Goal: Task Accomplishment & Management: Use online tool/utility

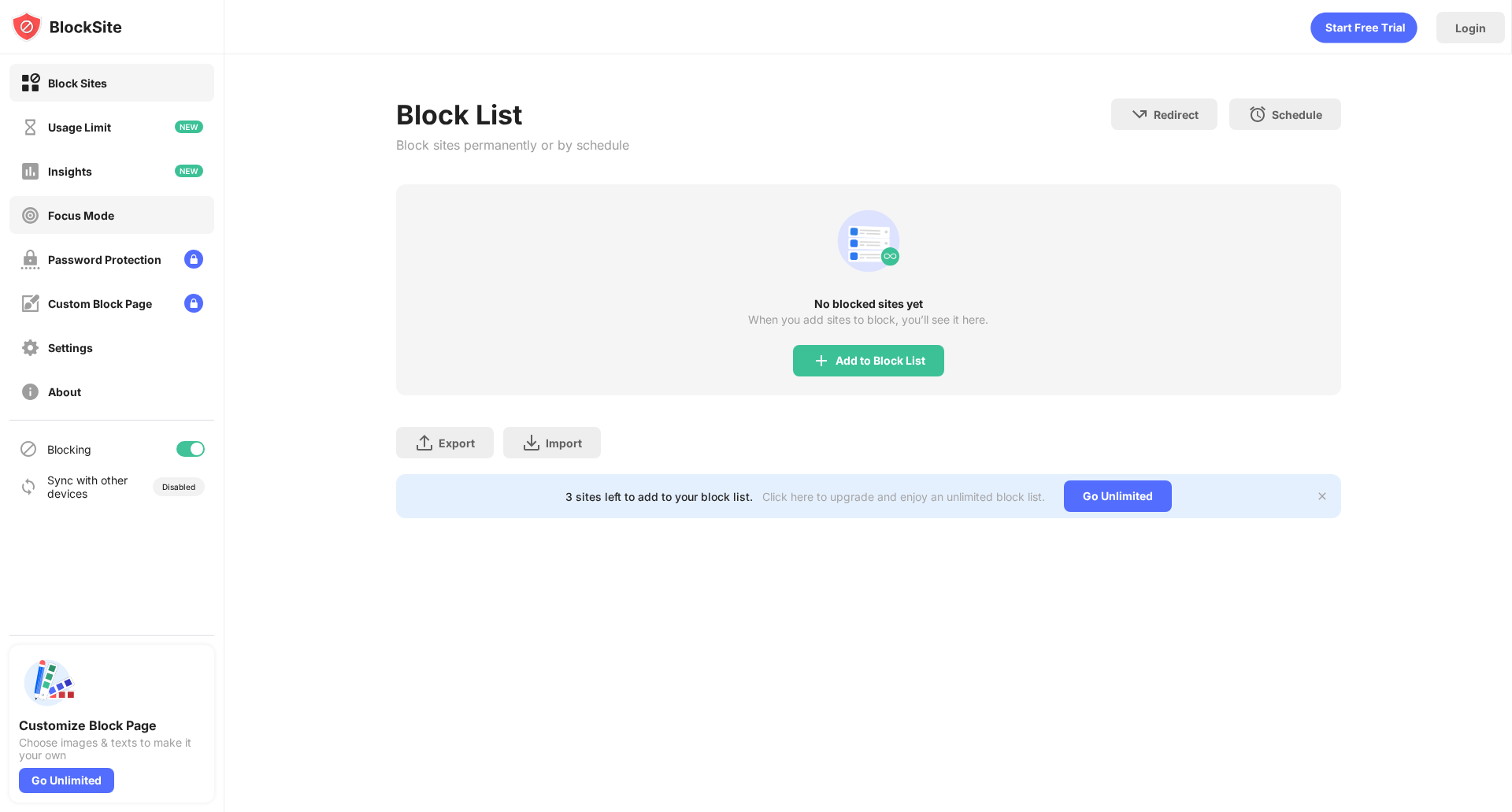
click at [124, 225] on div "Focus Mode" at bounding box center [112, 215] width 205 height 38
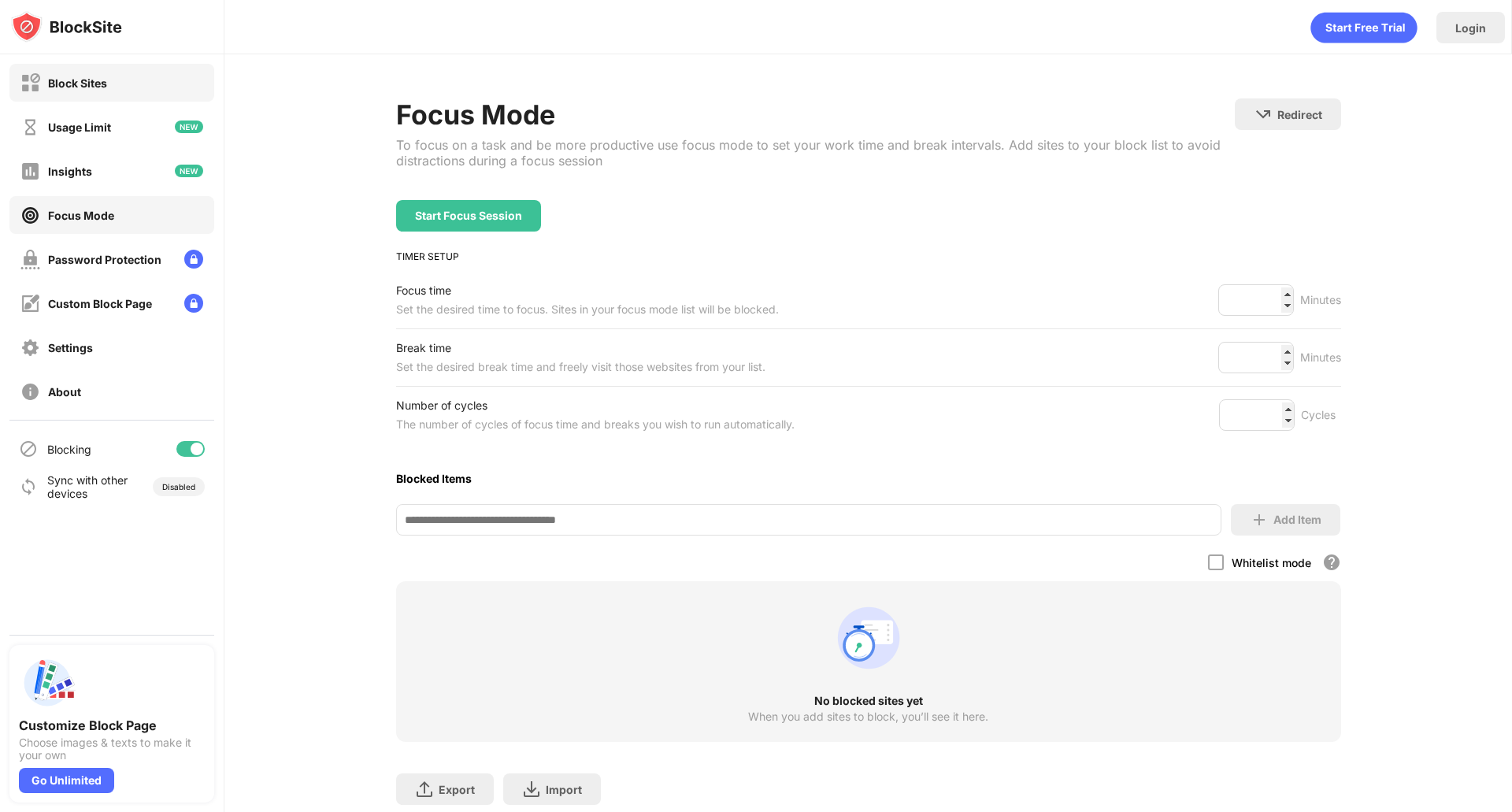
click at [109, 100] on div "Block Sites" at bounding box center [112, 82] width 205 height 38
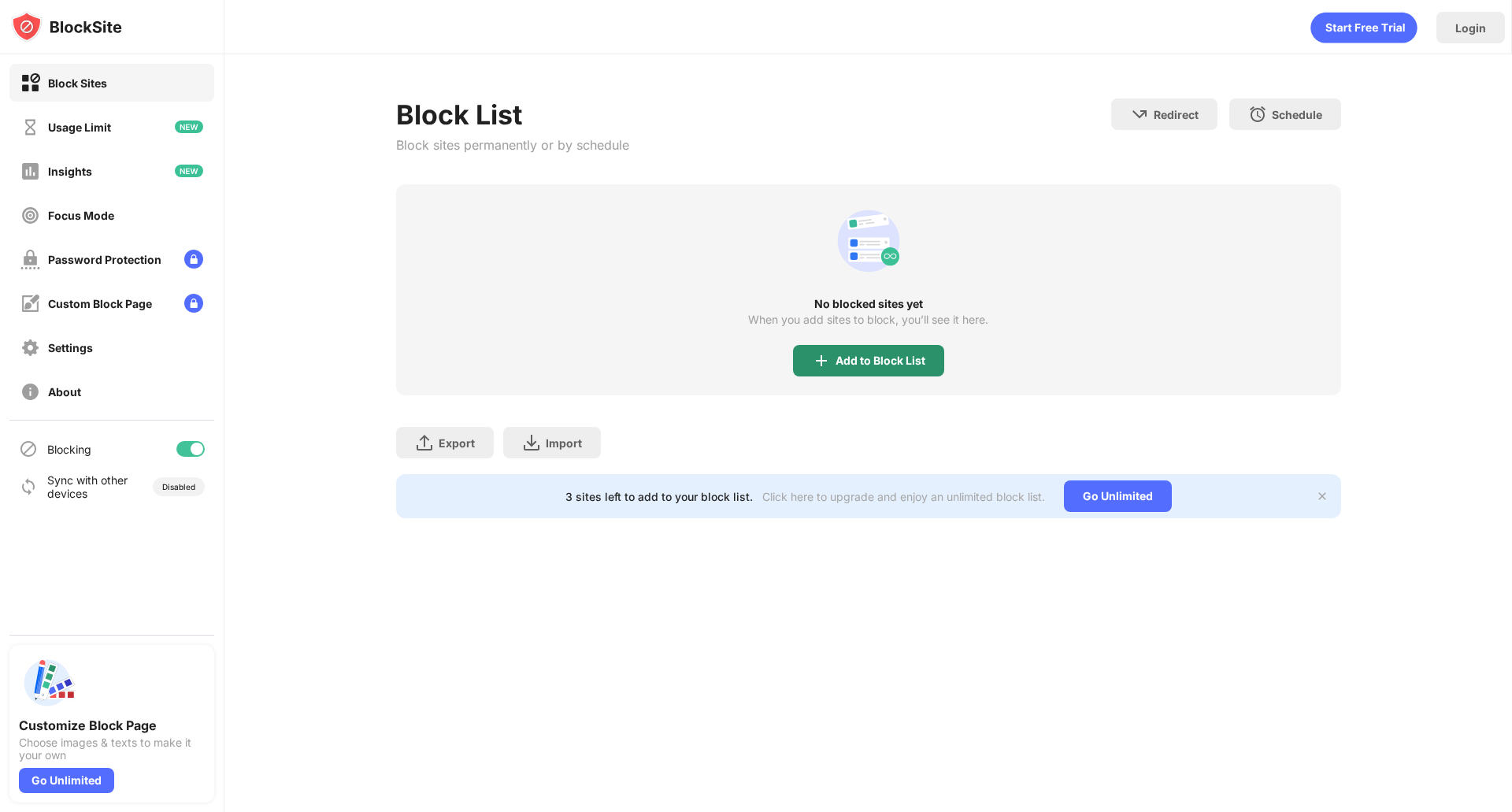
click at [863, 365] on div "Add to Block List" at bounding box center [879, 361] width 90 height 12
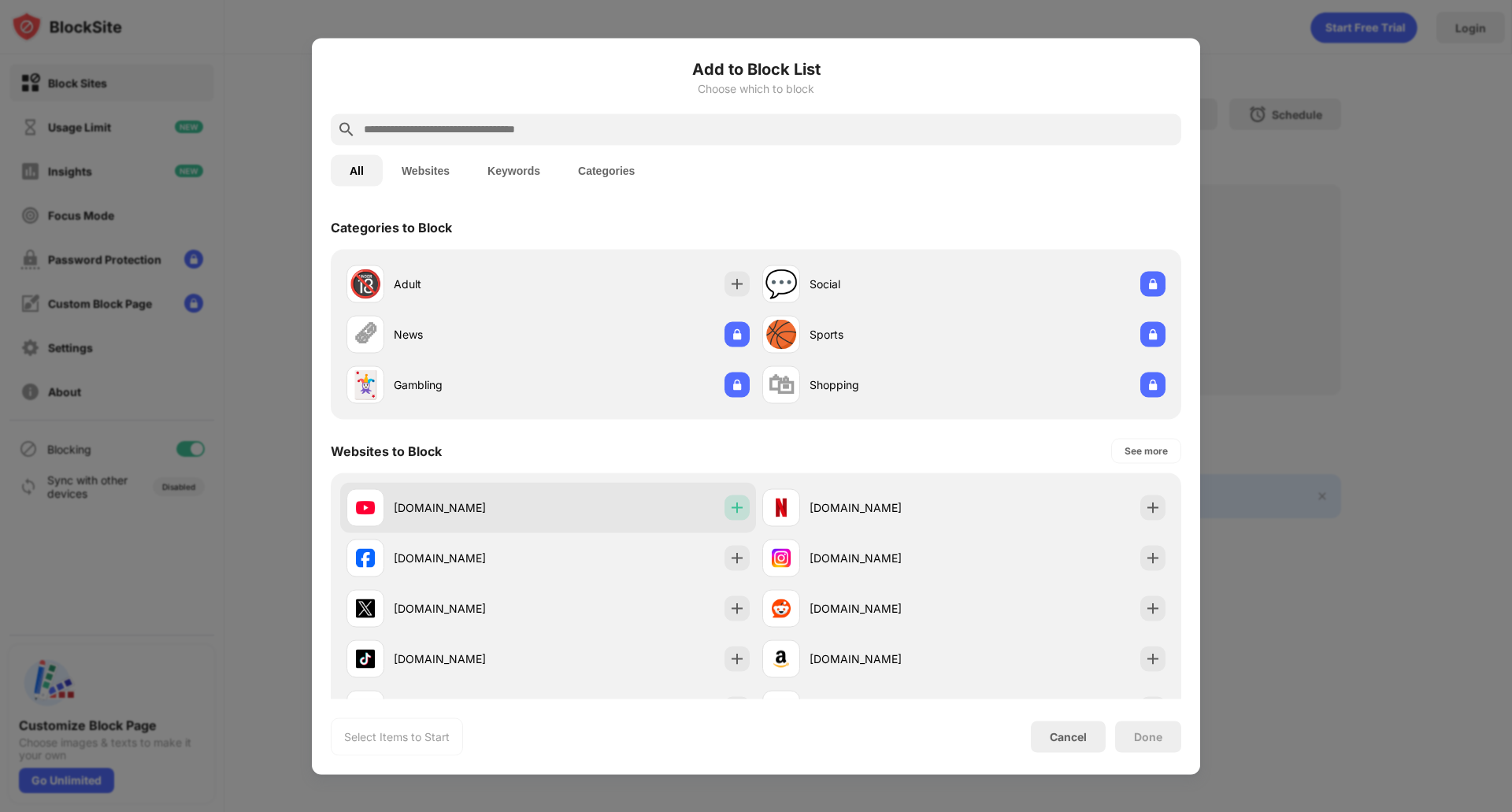
click at [729, 499] on img at bounding box center [737, 507] width 16 height 16
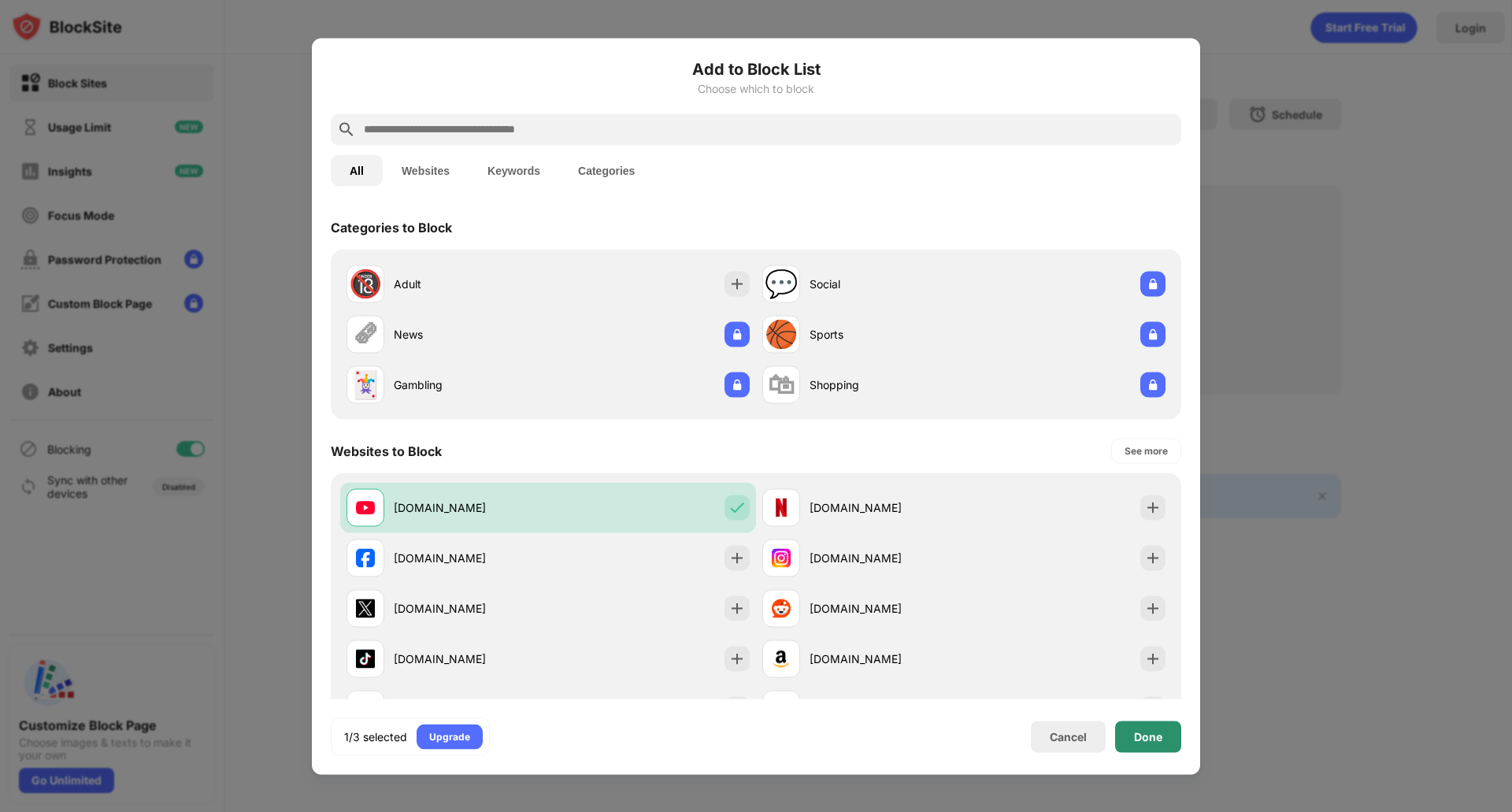
click at [1151, 740] on div "Done" at bounding box center [1148, 736] width 28 height 12
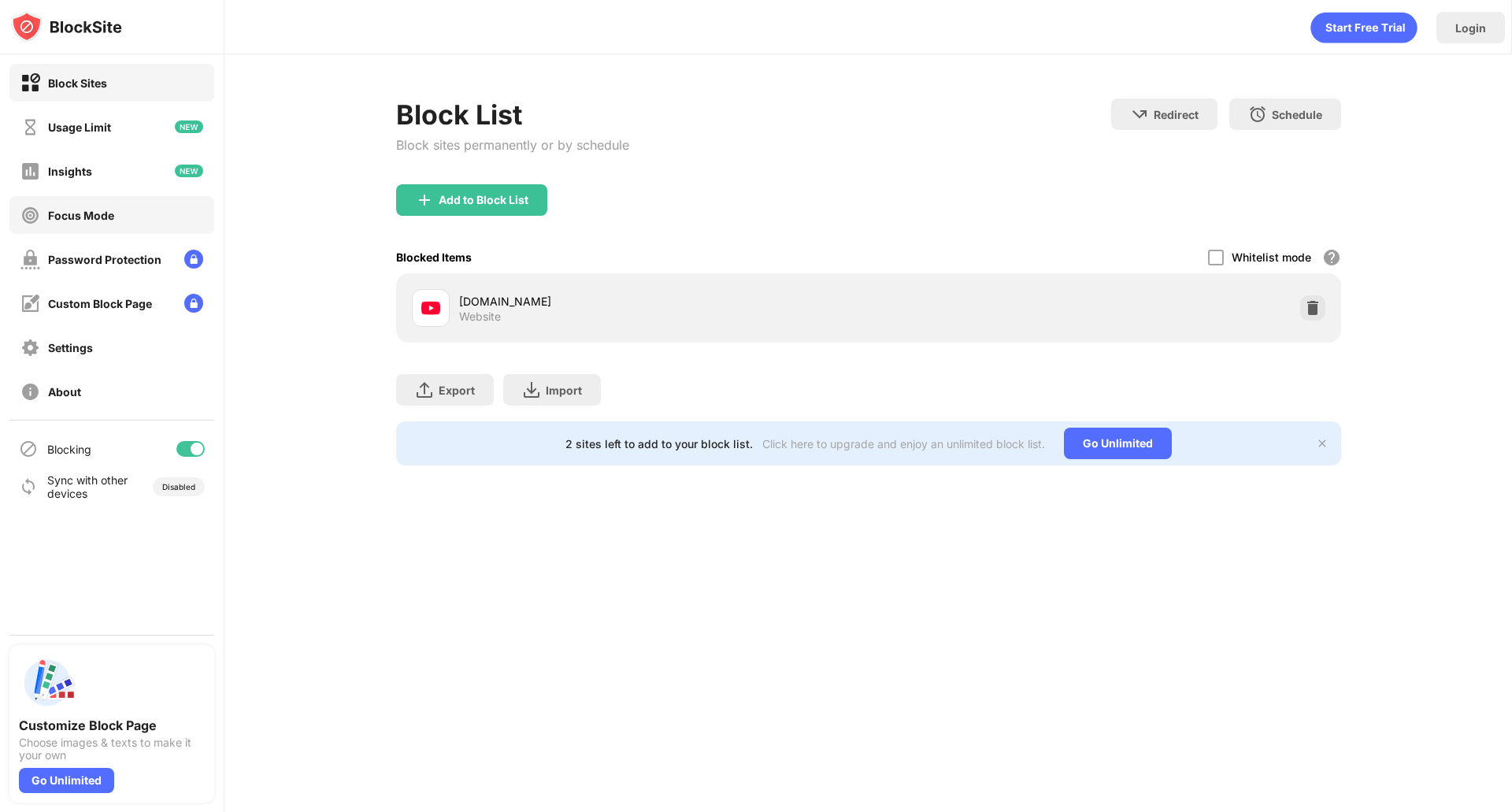
click at [114, 211] on div "Focus Mode" at bounding box center [112, 215] width 205 height 38
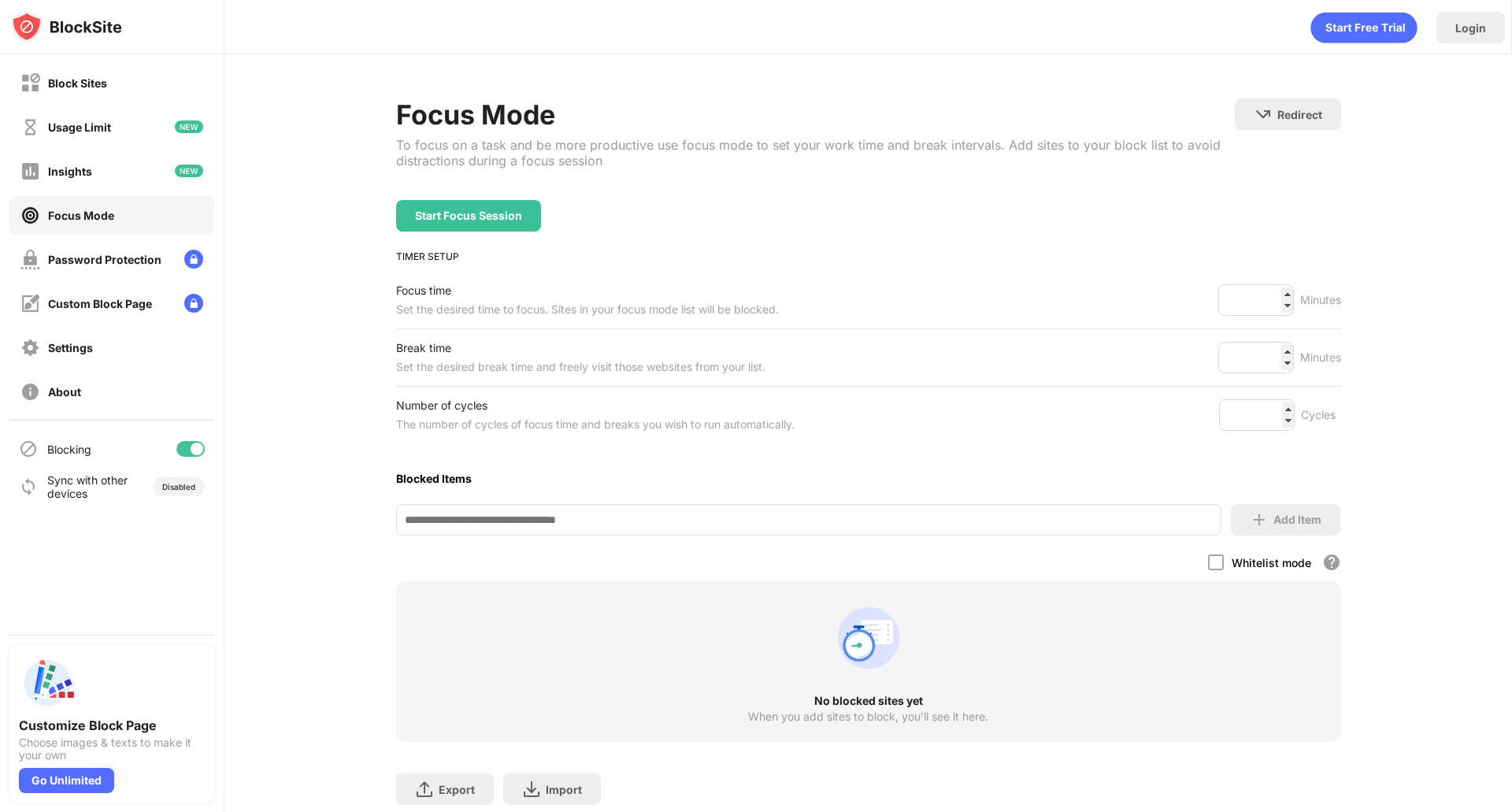
click at [512, 215] on div "Start Focus Session" at bounding box center [468, 215] width 107 height 12
